Goal: Transaction & Acquisition: Purchase product/service

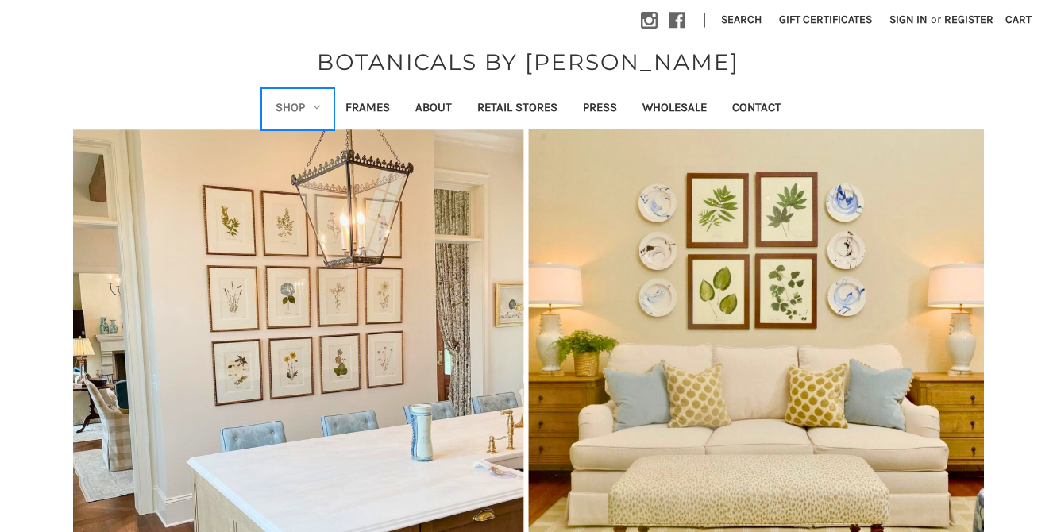
click at [314, 102] on link "Shop" at bounding box center [298, 109] width 70 height 39
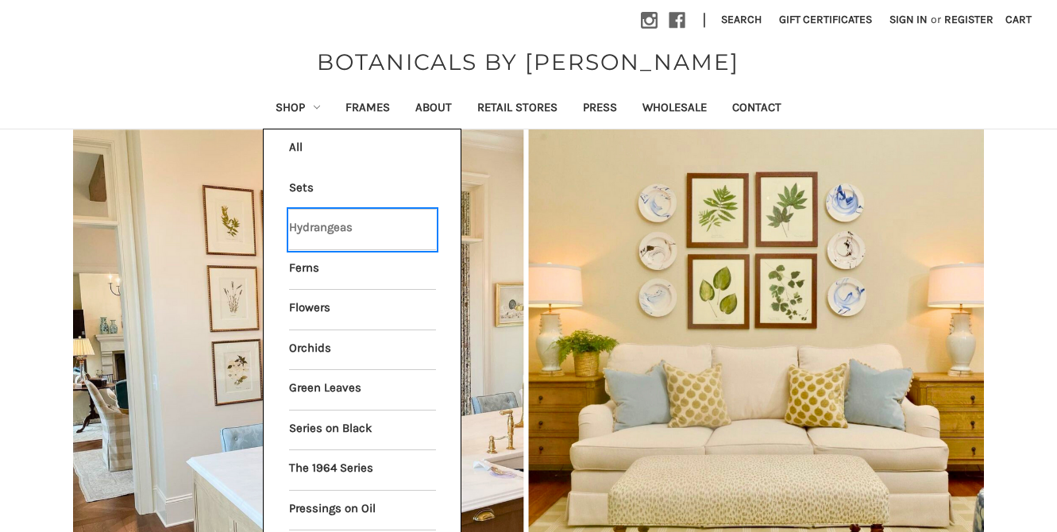
click at [320, 228] on link "Hydrangeas" at bounding box center [362, 230] width 147 height 40
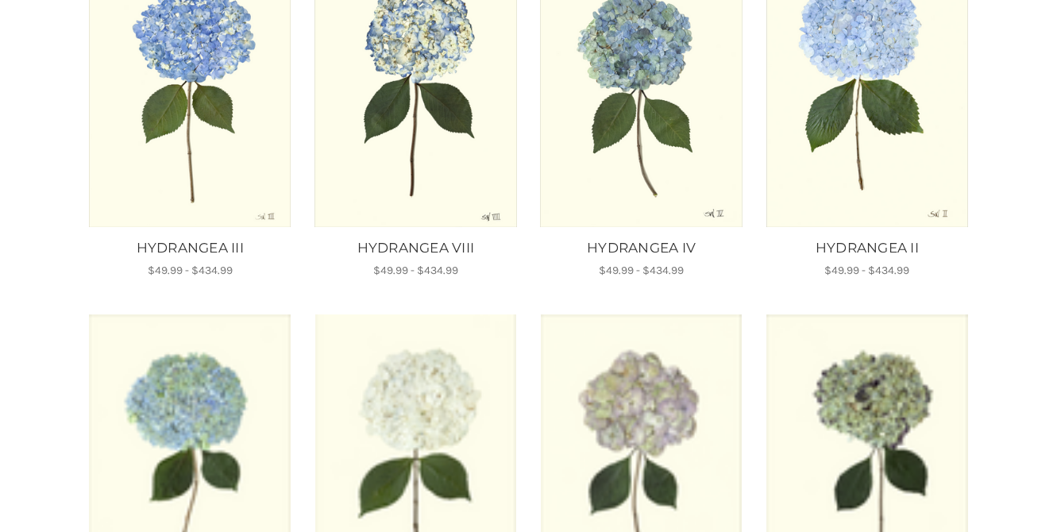
scroll to position [820, 0]
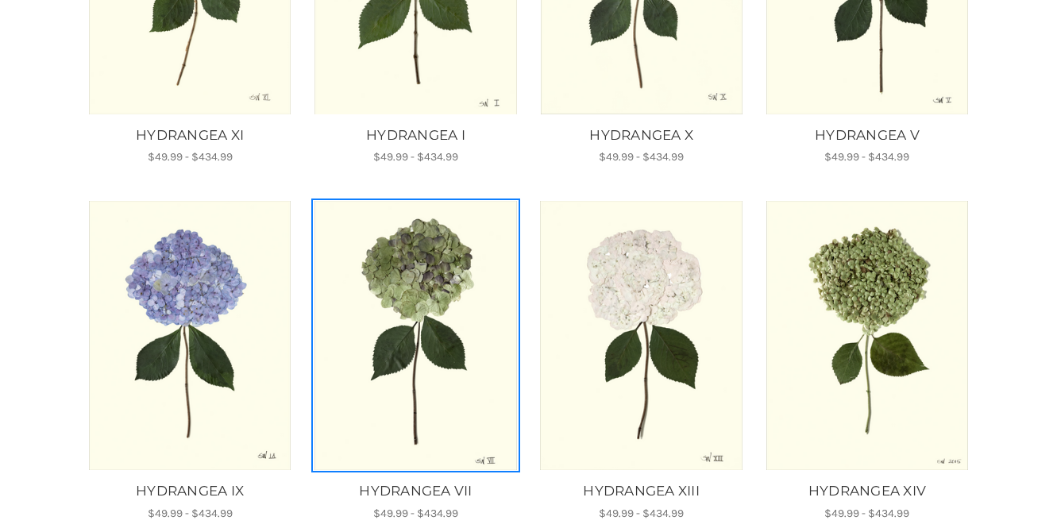
click at [361, 296] on img "HYDRANGEA VII, Price range from $49.99 to $434.99\a\a" at bounding box center [416, 335] width 204 height 269
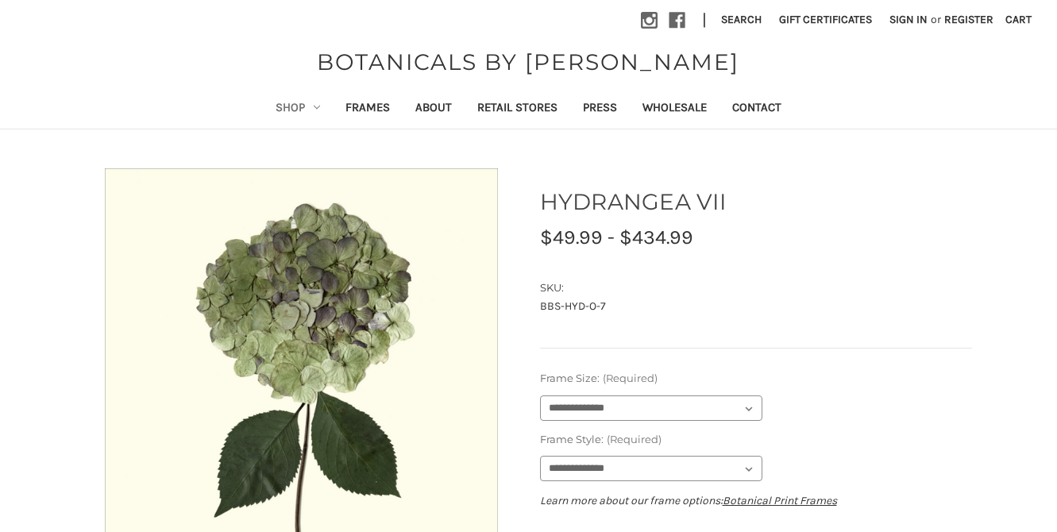
drag, startPoint x: 365, startPoint y: 311, endPoint x: 392, endPoint y: 12, distance: 300.0
